Goal: Task Accomplishment & Management: Manage account settings

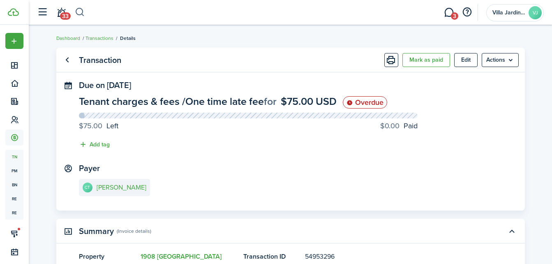
click at [80, 9] on button "button" at bounding box center [80, 12] width 10 height 14
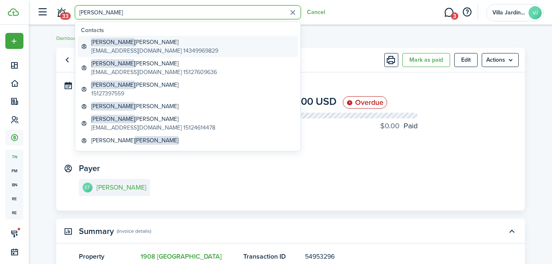
type input "[PERSON_NAME]"
click at [113, 40] on global-search-item-title "[PERSON_NAME]" at bounding box center [154, 42] width 127 height 9
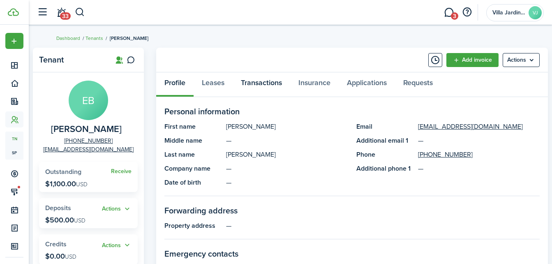
click at [260, 83] on link "Transactions" at bounding box center [260, 84] width 57 height 25
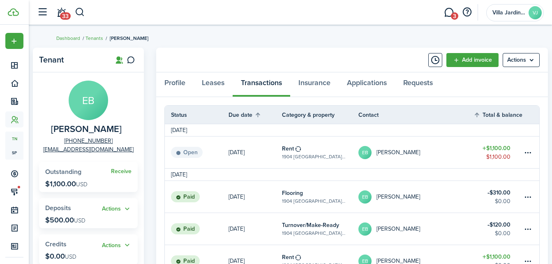
click at [298, 155] on table-subtitle "1904 [GEOGRAPHIC_DATA][PERSON_NAME], Unit 4" at bounding box center [314, 156] width 64 height 7
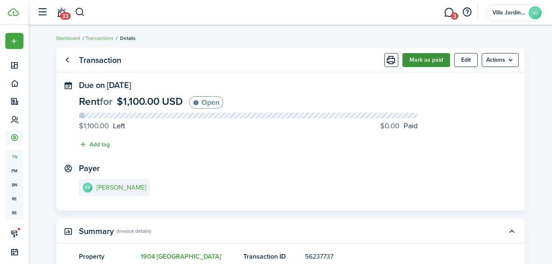
click at [413, 57] on button "Mark as paid" at bounding box center [426, 60] width 48 height 14
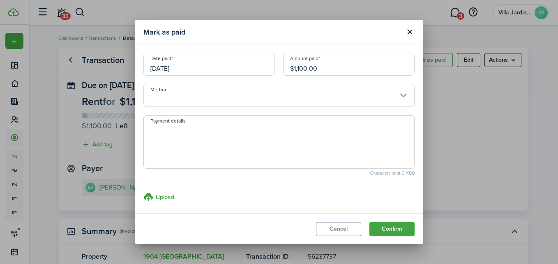
click at [254, 93] on input "Method" at bounding box center [278, 95] width 271 height 23
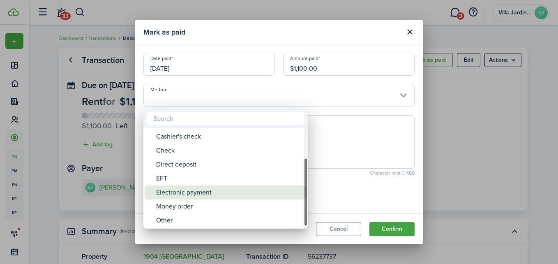
click at [216, 195] on div "Electronic payment" at bounding box center [228, 192] width 145 height 14
type input "Electronic payment"
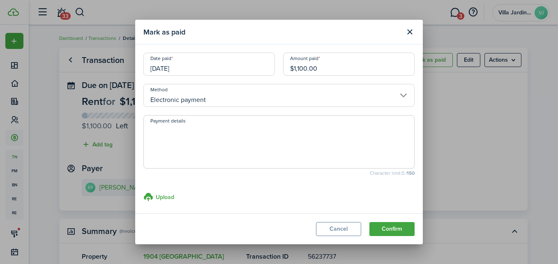
click at [191, 139] on textarea "Payment details" at bounding box center [279, 143] width 270 height 39
type textarea "zelle paid 10/07"
click at [393, 231] on button "Confirm" at bounding box center [391, 229] width 45 height 14
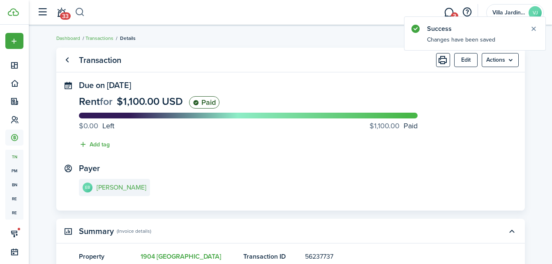
click at [79, 11] on button "button" at bounding box center [80, 12] width 10 height 14
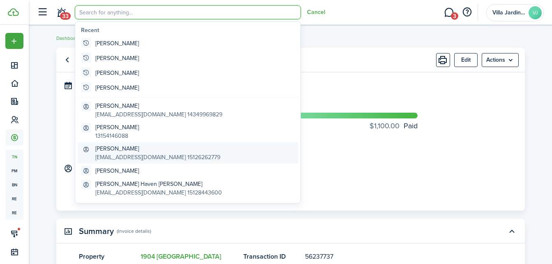
click at [107, 148] on global-search-item-title "[PERSON_NAME]" at bounding box center [157, 148] width 125 height 9
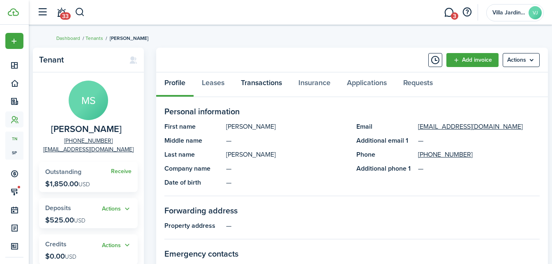
click at [265, 81] on link "Transactions" at bounding box center [260, 84] width 57 height 25
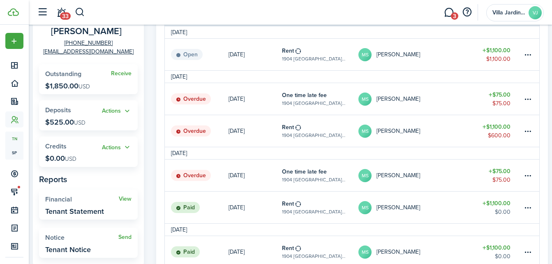
scroll to position [89, 0]
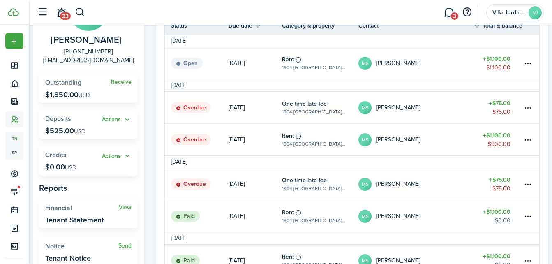
click at [327, 146] on table-subtitle "1904 [GEOGRAPHIC_DATA][PERSON_NAME], Unit 3" at bounding box center [314, 143] width 64 height 7
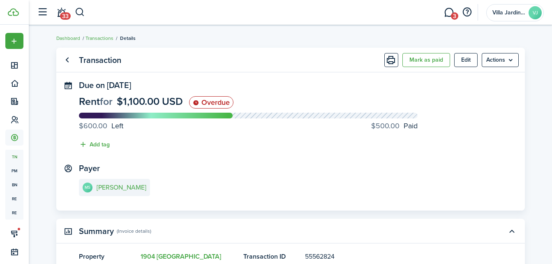
click at [423, 68] on panel-main-header "Transaction [PERSON_NAME] as paid Edit Actions" at bounding box center [290, 60] width 468 height 25
click at [421, 64] on button "Mark as paid" at bounding box center [426, 60] width 48 height 14
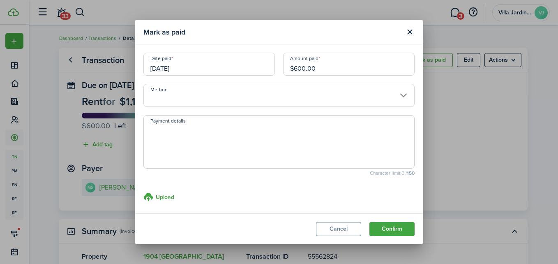
click at [358, 78] on div "Amount paid $600.00" at bounding box center [349, 68] width 140 height 31
click at [354, 71] on input "$600.00" at bounding box center [348, 64] width 131 height 23
type input "$"
click at [299, 94] on input "Method" at bounding box center [278, 95] width 271 height 23
type input "$200.00"
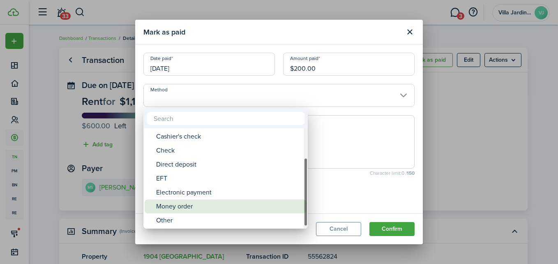
click at [230, 207] on div "Money order" at bounding box center [228, 206] width 145 height 14
type input "Money order"
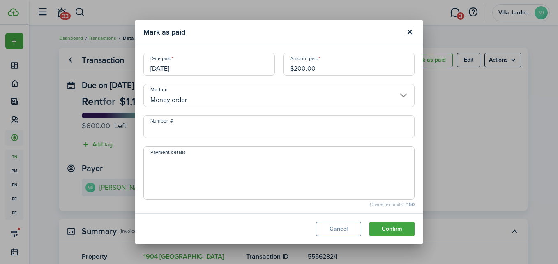
click at [203, 131] on input "Number, #" at bounding box center [278, 126] width 271 height 23
type input "000"
click at [313, 166] on textarea "Payment details" at bounding box center [279, 175] width 270 height 39
type textarea "paid 10/07"
click at [401, 227] on button "Confirm" at bounding box center [391, 229] width 45 height 14
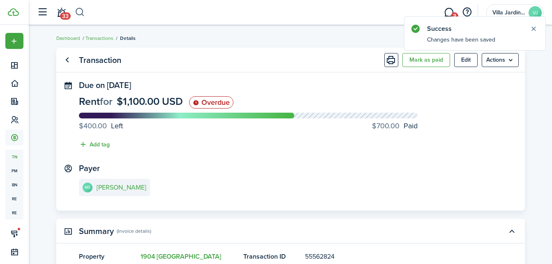
click at [80, 17] on button "button" at bounding box center [80, 12] width 10 height 14
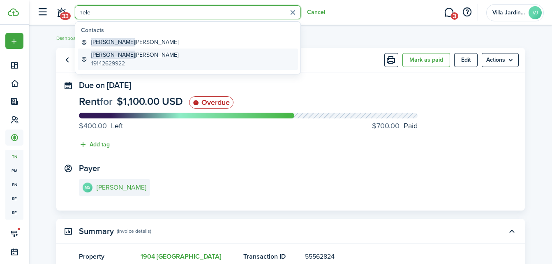
type input "hele"
click at [124, 59] on global-search-item-description "19142629922" at bounding box center [134, 63] width 87 height 9
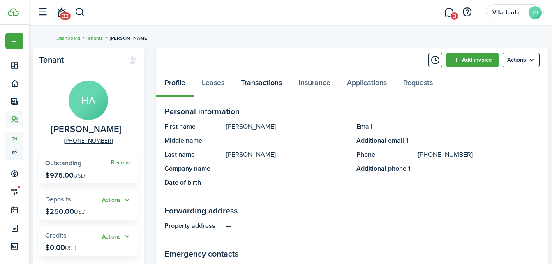
click at [268, 83] on link "Transactions" at bounding box center [260, 84] width 57 height 25
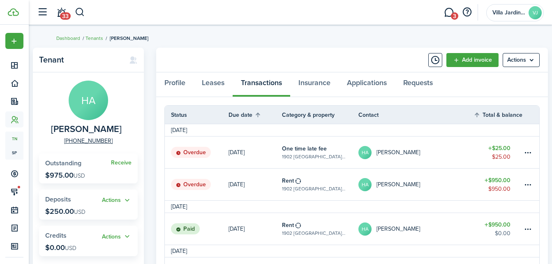
click at [361, 186] on avatar-text "HA" at bounding box center [364, 184] width 13 height 13
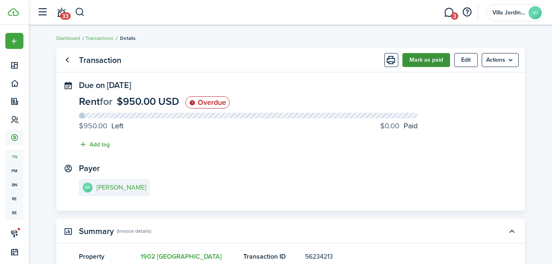
click at [427, 63] on button "Mark as paid" at bounding box center [426, 60] width 48 height 14
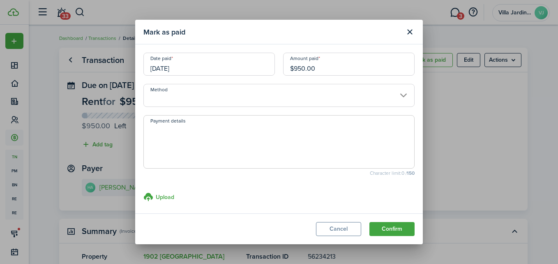
click at [276, 97] on input "Method" at bounding box center [278, 95] width 271 height 23
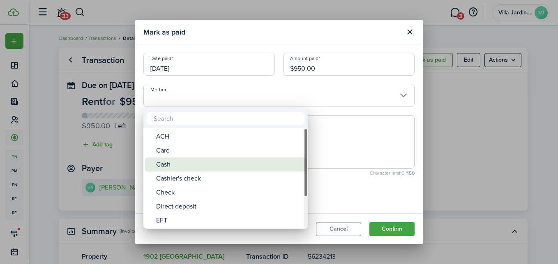
click at [253, 165] on div "Cash" at bounding box center [228, 164] width 145 height 14
type input "Cash"
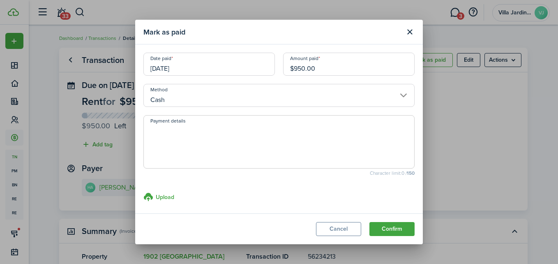
click at [244, 143] on textarea "Payment details" at bounding box center [279, 143] width 270 height 39
type textarea "paid 10/07"
click at [384, 229] on button "Confirm" at bounding box center [391, 229] width 45 height 14
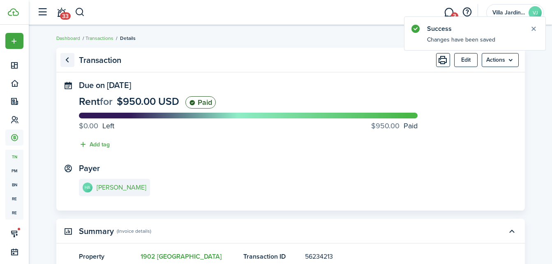
click at [67, 60] on link "Go back" at bounding box center [67, 60] width 14 height 14
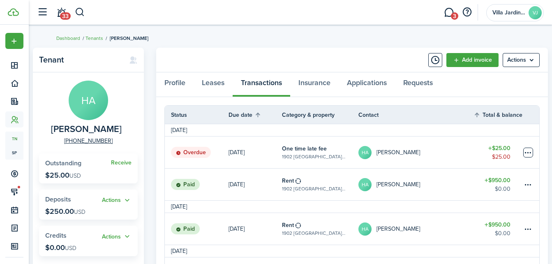
click at [530, 150] on table-menu-btn-icon at bounding box center [528, 152] width 10 height 10
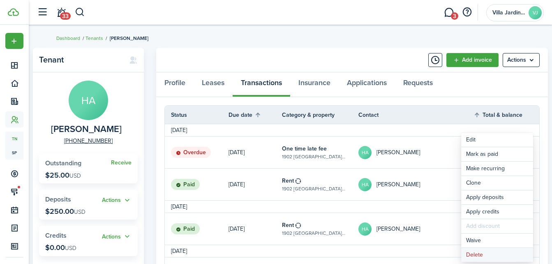
click at [478, 259] on button "Delete" at bounding box center [497, 255] width 72 height 14
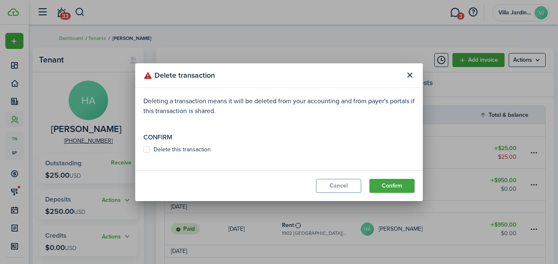
click at [182, 146] on label "Delete this transaction" at bounding box center [176, 149] width 67 height 7
click at [143, 149] on input "Delete this transaction" at bounding box center [143, 149] width 0 height 0
checkbox input "true"
click at [397, 188] on button "Confirm" at bounding box center [391, 186] width 45 height 14
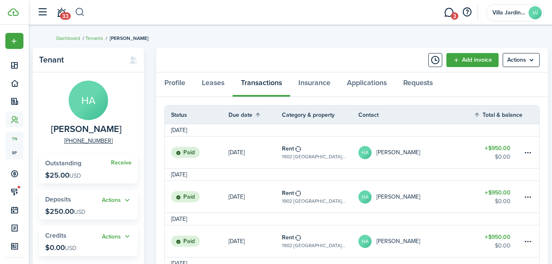
click at [83, 12] on button "button" at bounding box center [80, 12] width 10 height 14
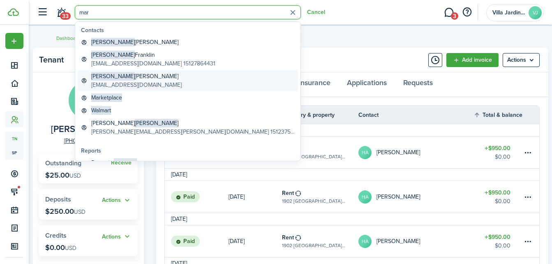
type input "mar"
click at [139, 81] on global-search-item-description "[EMAIL_ADDRESS][DOMAIN_NAME]" at bounding box center [136, 84] width 90 height 9
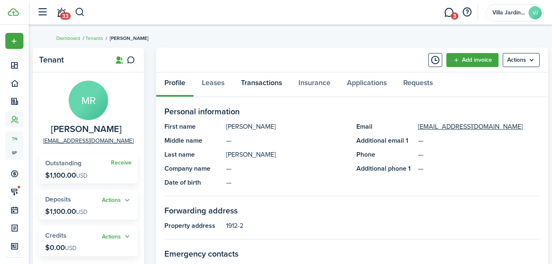
click at [264, 83] on link "Transactions" at bounding box center [260, 84] width 57 height 25
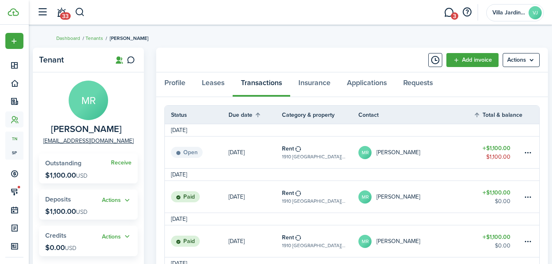
click at [290, 151] on table-info-title "Rent" at bounding box center [288, 148] width 12 height 9
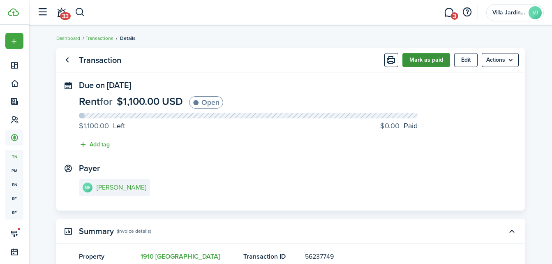
click at [418, 57] on button "Mark as paid" at bounding box center [426, 60] width 48 height 14
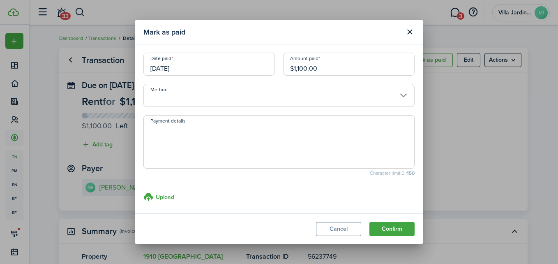
click at [291, 94] on input "Method" at bounding box center [278, 95] width 271 height 23
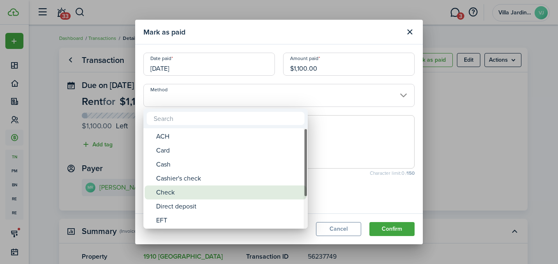
click at [206, 193] on div "Check" at bounding box center [228, 192] width 145 height 14
type input "Check"
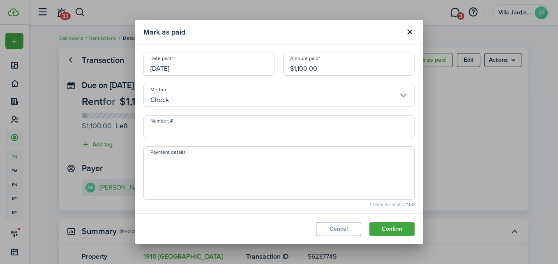
click at [197, 132] on input "Number, #" at bounding box center [278, 126] width 271 height 23
type input "000"
click at [327, 178] on textarea "Payment details" at bounding box center [279, 175] width 270 height 39
type textarea "paid 10/07"
click at [393, 229] on button "Confirm" at bounding box center [391, 229] width 45 height 14
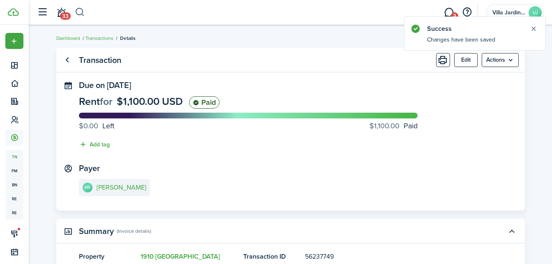
click at [79, 13] on button "button" at bounding box center [80, 12] width 10 height 14
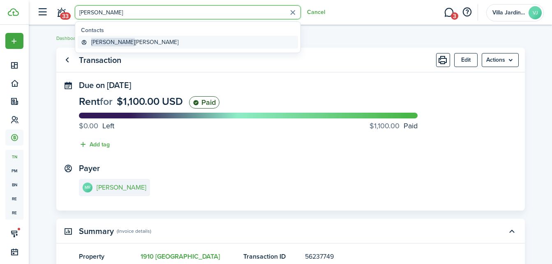
type input "[PERSON_NAME]"
click at [133, 46] on link "[PERSON_NAME]" at bounding box center [188, 42] width 220 height 13
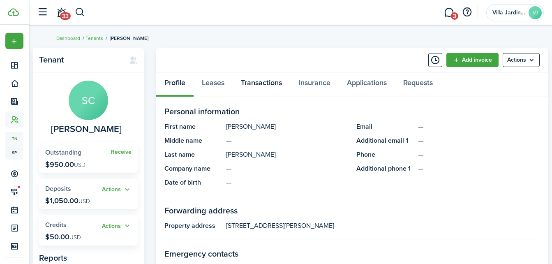
click at [269, 82] on link "Transactions" at bounding box center [260, 84] width 57 height 25
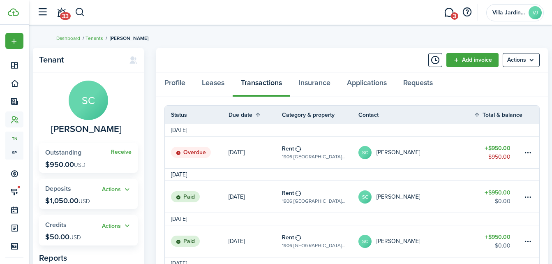
click at [328, 156] on table-subtitle "1906 [GEOGRAPHIC_DATA][PERSON_NAME], Unit 4" at bounding box center [314, 156] width 64 height 7
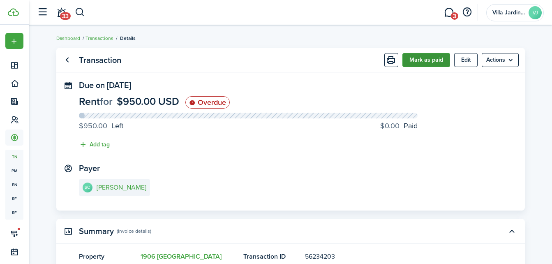
click at [426, 63] on button "Mark as paid" at bounding box center [426, 60] width 48 height 14
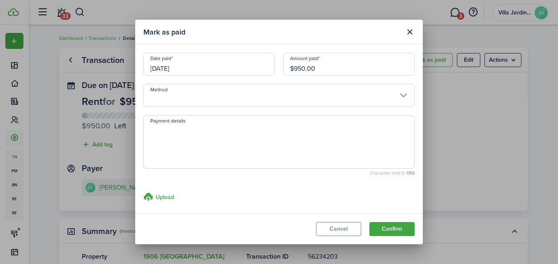
click at [303, 91] on input "Method" at bounding box center [278, 95] width 271 height 23
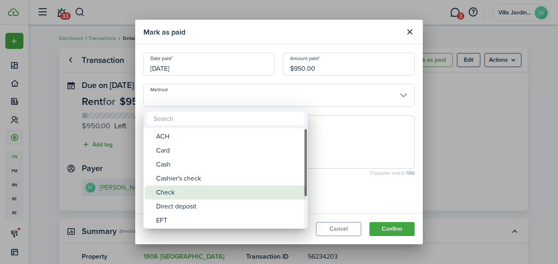
click at [262, 187] on div "Check" at bounding box center [228, 192] width 145 height 14
type input "Check"
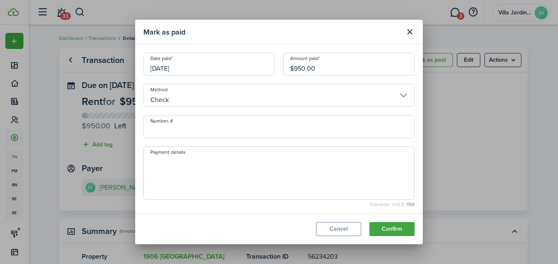
click at [232, 133] on input "Number, #" at bounding box center [278, 126] width 271 height 23
type input "000"
click at [305, 171] on textarea "Payment details" at bounding box center [279, 175] width 270 height 39
type textarea "paid 10/07"
click at [394, 229] on button "Confirm" at bounding box center [391, 229] width 45 height 14
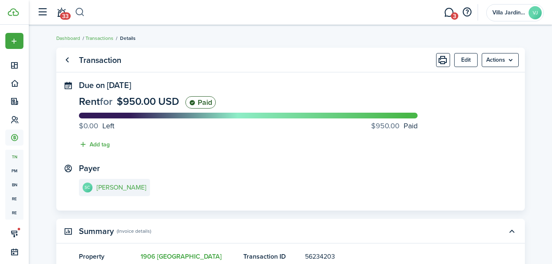
click at [82, 14] on button "button" at bounding box center [80, 12] width 10 height 14
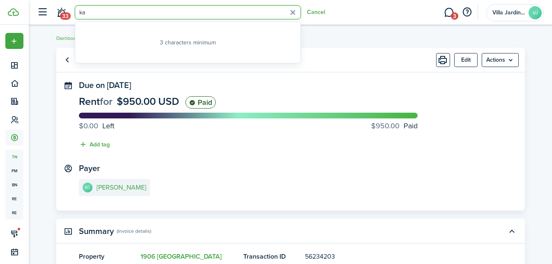
type input "k"
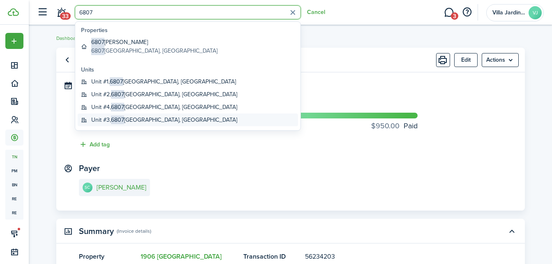
type input "6807"
click at [117, 122] on span "6807" at bounding box center [117, 119] width 13 height 9
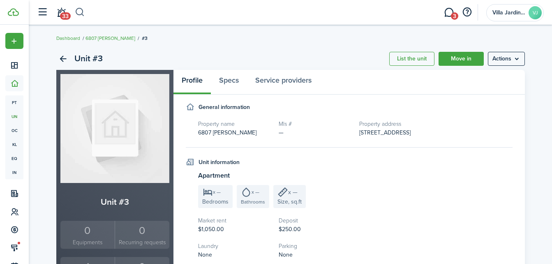
click at [82, 15] on button "button" at bounding box center [80, 12] width 10 height 14
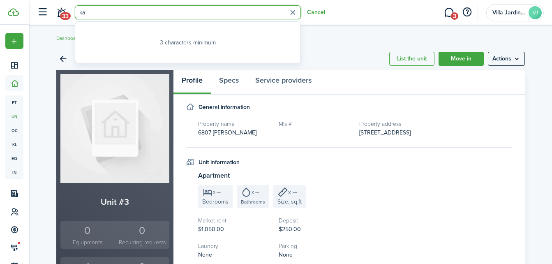
type input "k"
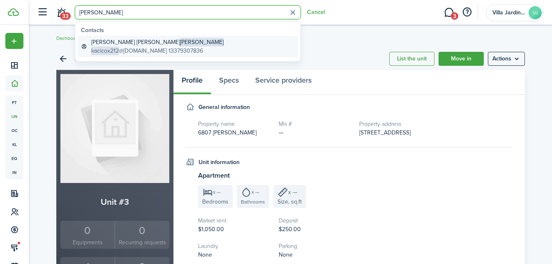
type input "[PERSON_NAME]"
click at [133, 50] on global-search-item-description "kacicox212 @[DOMAIN_NAME] 13379307836" at bounding box center [157, 50] width 132 height 9
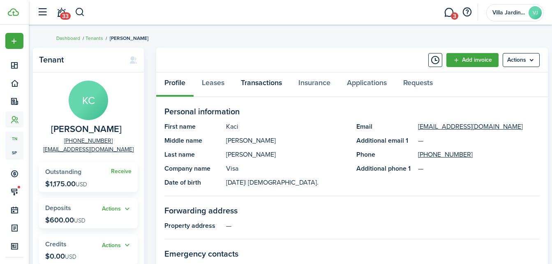
click at [250, 82] on link "Transactions" at bounding box center [260, 84] width 57 height 25
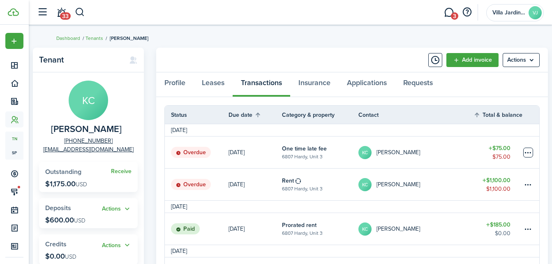
click at [532, 153] on table-menu-btn-icon at bounding box center [528, 152] width 10 height 10
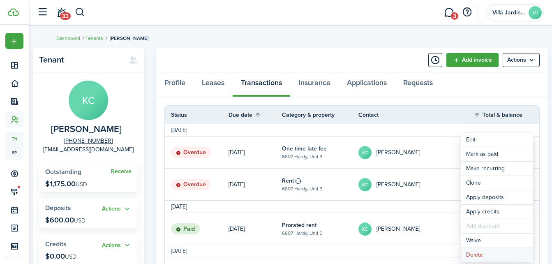
click at [479, 253] on button "Delete" at bounding box center [497, 255] width 72 height 14
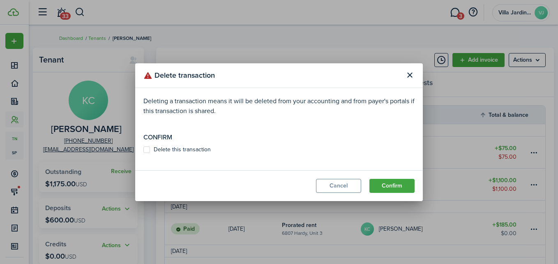
click at [195, 150] on label "Delete this transaction" at bounding box center [176, 149] width 67 height 7
click at [143, 149] on input "Delete this transaction" at bounding box center [143, 149] width 0 height 0
checkbox input "true"
click at [384, 180] on button "Confirm" at bounding box center [391, 186] width 45 height 14
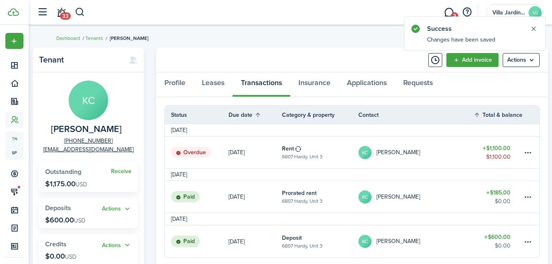
click at [285, 152] on table-info-title "Rent" at bounding box center [288, 148] width 12 height 9
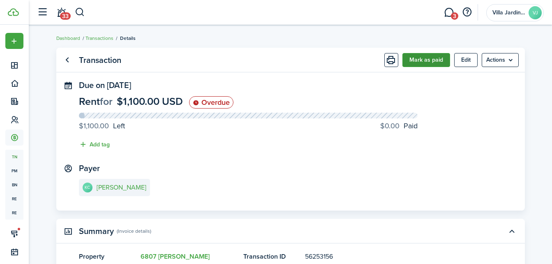
click at [408, 60] on button "Mark as paid" at bounding box center [426, 60] width 48 height 14
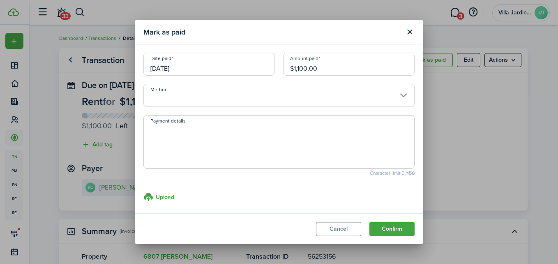
click at [270, 99] on input "Method" at bounding box center [278, 95] width 271 height 23
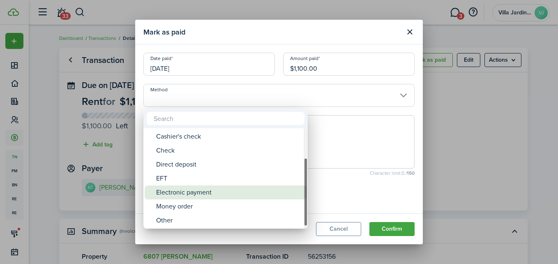
click at [234, 197] on div "Electronic payment" at bounding box center [228, 192] width 145 height 14
type input "Electronic payment"
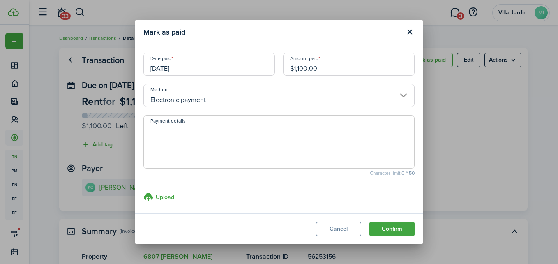
click at [192, 140] on textarea "Payment details" at bounding box center [279, 143] width 270 height 39
type textarea "1"
type textarea "cashapp 10/07"
click at [401, 226] on button "Confirm" at bounding box center [391, 229] width 45 height 14
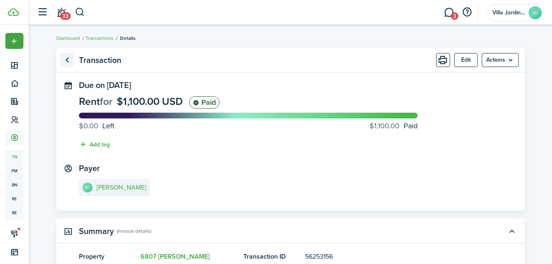
click at [67, 61] on link "Go back" at bounding box center [67, 60] width 14 height 14
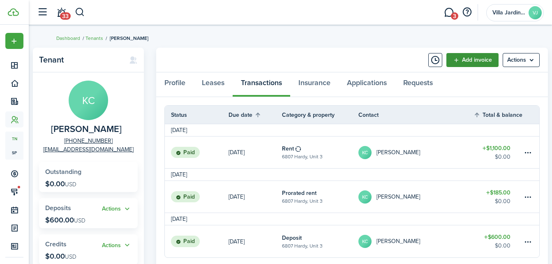
click at [453, 53] on link "Add invoice" at bounding box center [472, 60] width 52 height 14
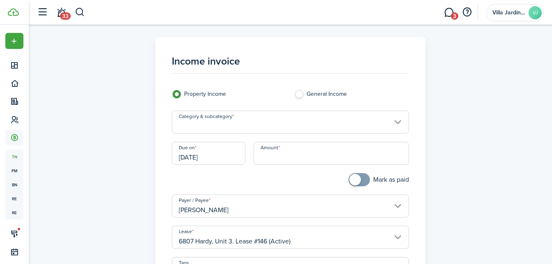
click at [267, 130] on input "Category & subcategory" at bounding box center [290, 121] width 237 height 23
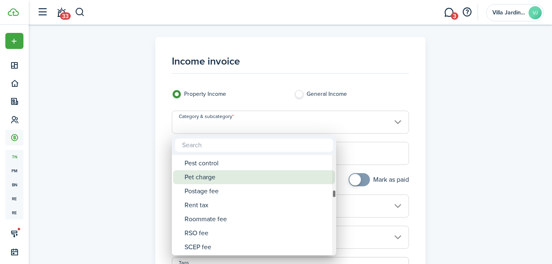
click at [224, 177] on div "Pet charge" at bounding box center [256, 177] width 145 height 14
type input "Tenant charges & fees / Pet charge"
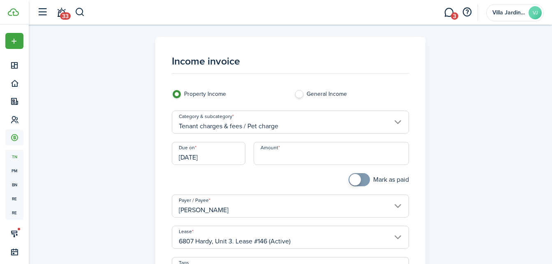
click at [296, 157] on input "Amount" at bounding box center [330, 153] width 155 height 23
click at [224, 154] on input "[DATE]" at bounding box center [209, 153] width 74 height 23
type input "$125.00"
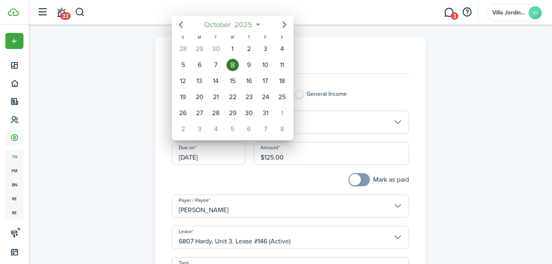
click at [244, 25] on span "2025" at bounding box center [243, 24] width 22 height 15
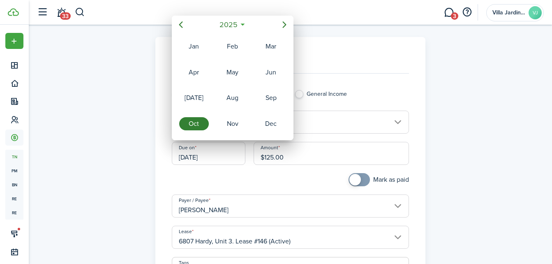
click at [243, 24] on icon at bounding box center [242, 25] width 9 height 8
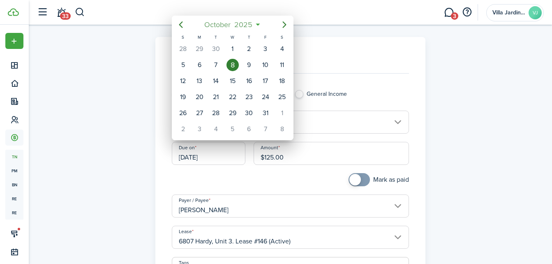
click at [251, 23] on span "2025" at bounding box center [243, 24] width 22 height 15
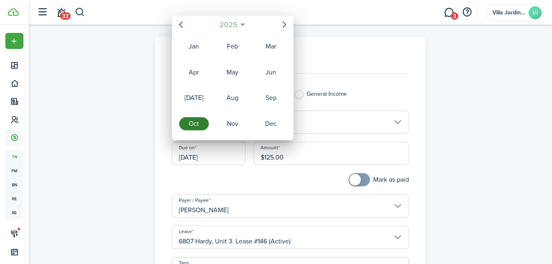
click at [235, 24] on span "2025" at bounding box center [228, 24] width 22 height 15
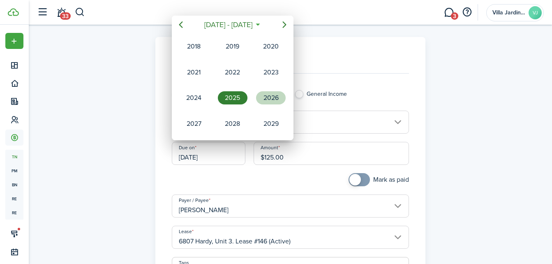
click at [270, 94] on div "2026" at bounding box center [271, 97] width 30 height 13
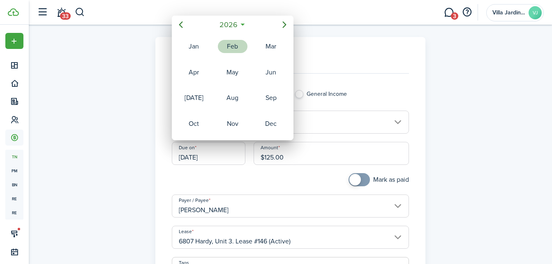
click at [249, 45] on mbsc-calendar-day "Feb" at bounding box center [232, 47] width 39 height 26
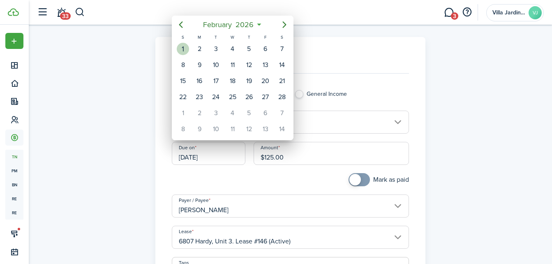
click at [181, 47] on div "1" at bounding box center [183, 49] width 12 height 12
type input "[DATE]"
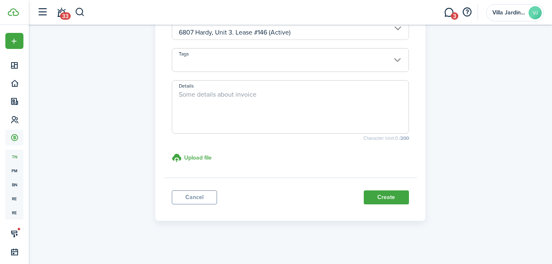
scroll to position [213, 0]
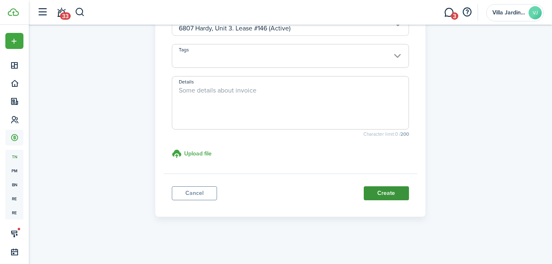
click at [377, 193] on button "Create" at bounding box center [385, 193] width 45 height 14
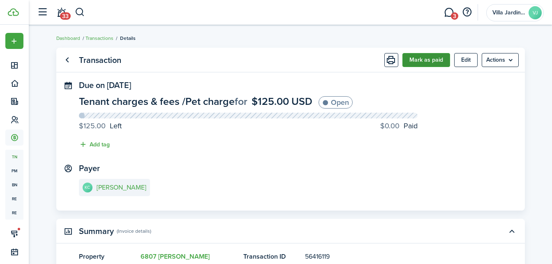
click at [415, 54] on button "Mark as paid" at bounding box center [426, 60] width 48 height 14
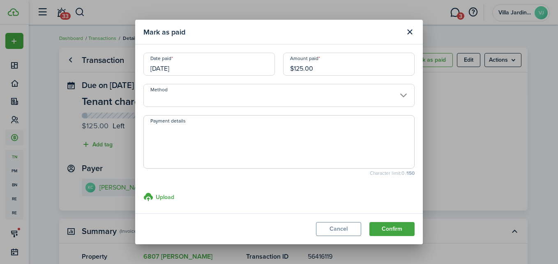
click at [317, 68] on input "$125.00" at bounding box center [348, 64] width 131 height 23
type input "$"
click at [237, 98] on input "Method" at bounding box center [278, 95] width 271 height 23
type input "$62.00"
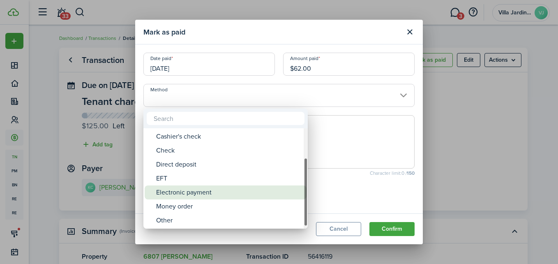
click at [219, 195] on div "Electronic payment" at bounding box center [228, 192] width 145 height 14
type input "Electronic payment"
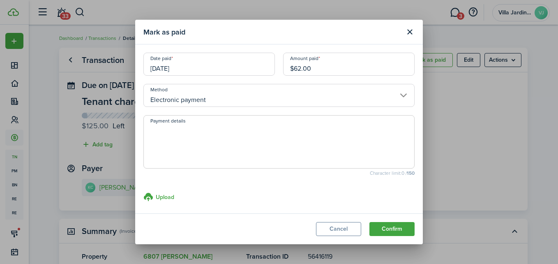
click at [221, 143] on textarea "Payment details" at bounding box center [279, 143] width 270 height 39
type textarea "p"
type textarea "cash app 10/07"
click at [395, 229] on button "Confirm" at bounding box center [391, 229] width 45 height 14
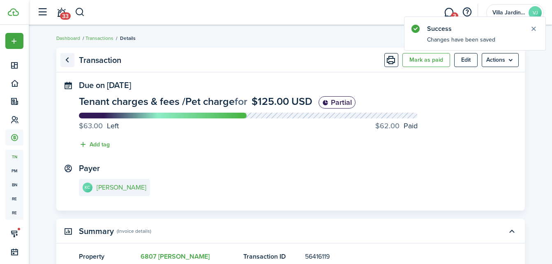
click at [69, 60] on link "Go back" at bounding box center [67, 60] width 14 height 14
